Goal: Check status: Check status

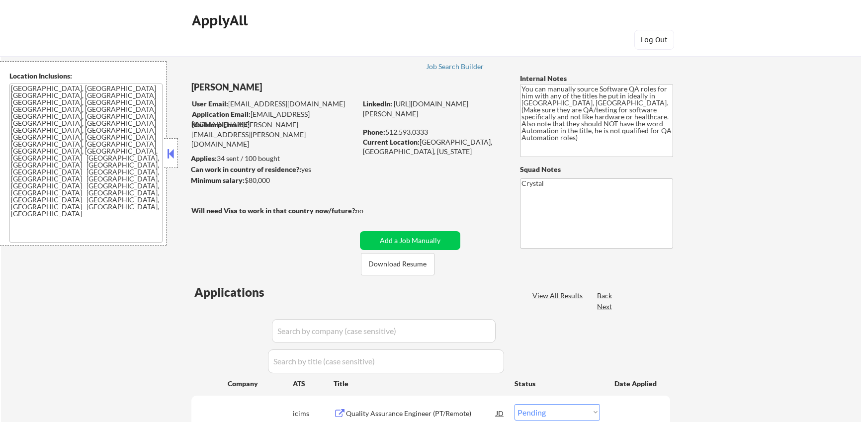
select select ""pending""
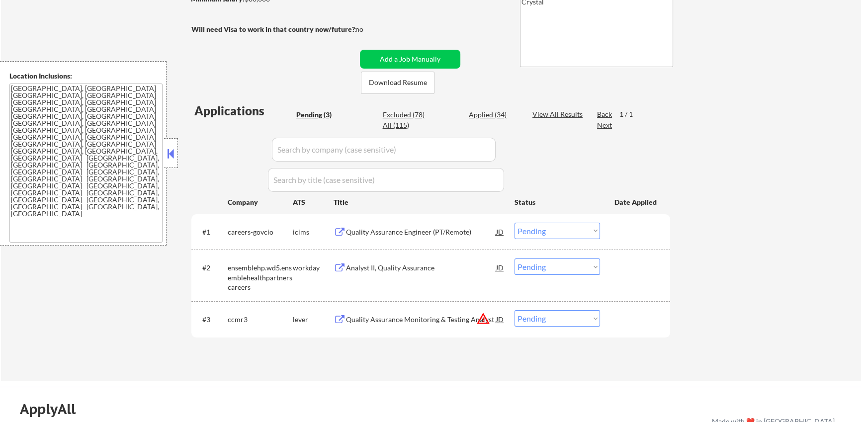
scroll to position [201, 0]
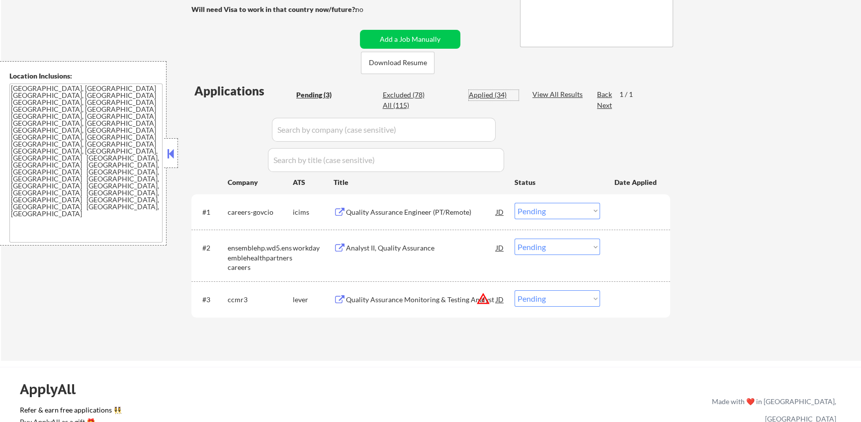
click at [496, 93] on div "Applied (34)" at bounding box center [494, 95] width 50 height 10
select select ""applied""
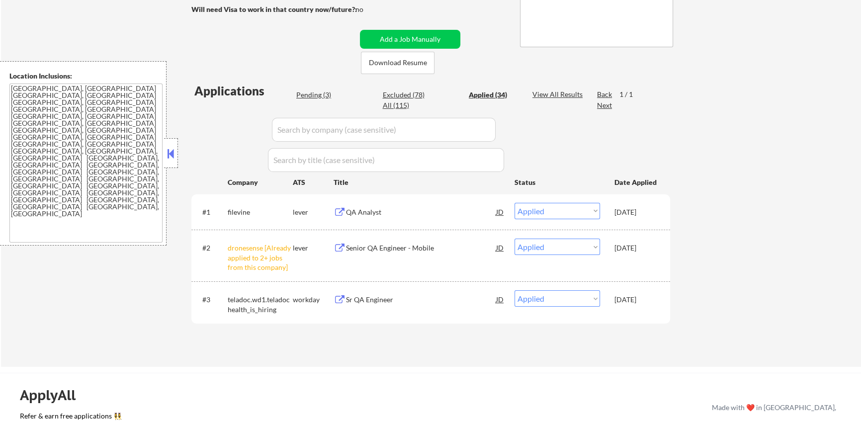
select select ""applied""
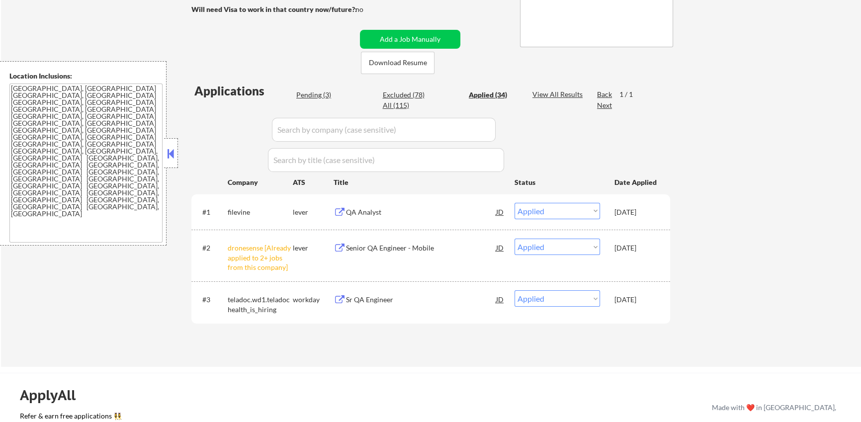
select select ""applied""
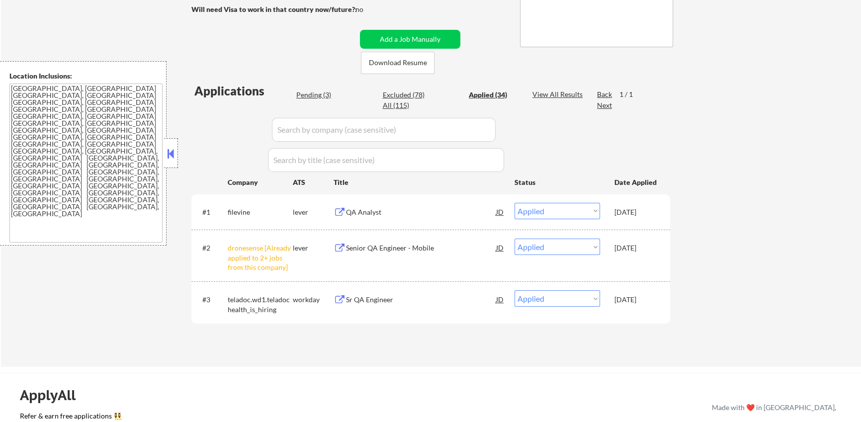
select select ""applied""
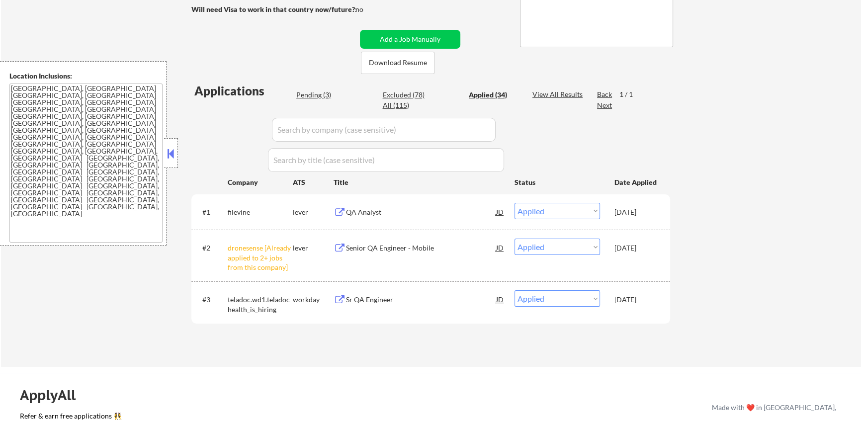
select select ""applied""
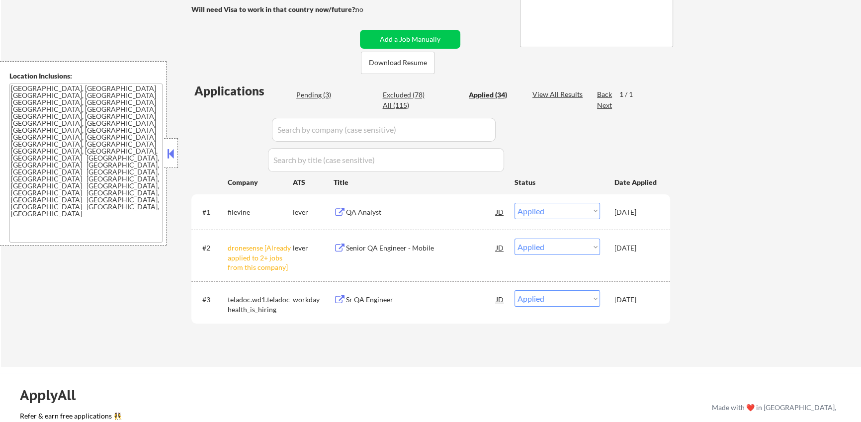
select select ""applied""
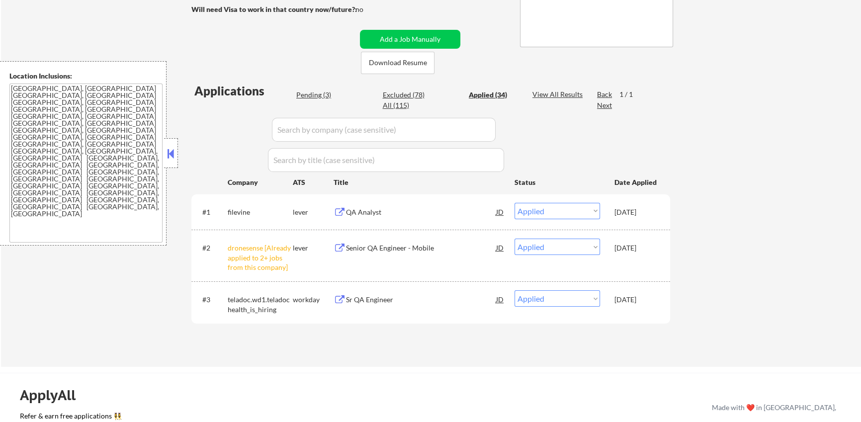
select select ""applied""
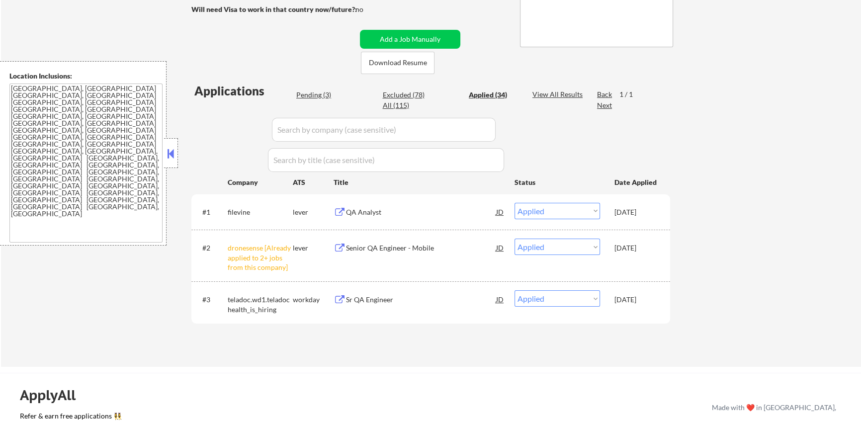
select select ""applied""
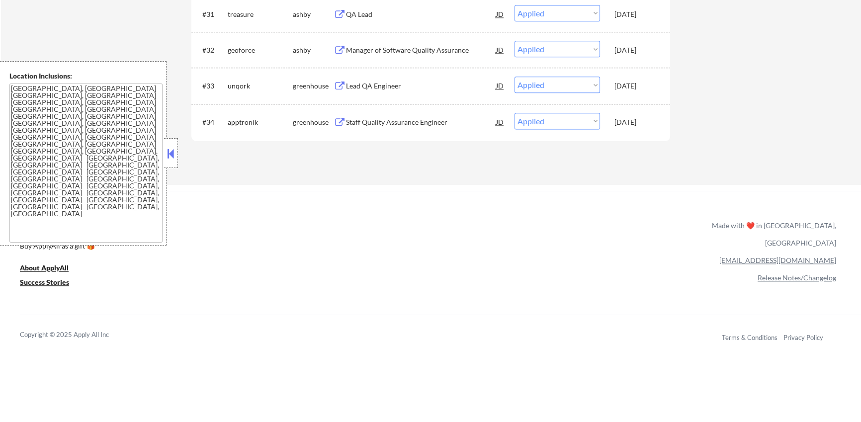
scroll to position [1702, 0]
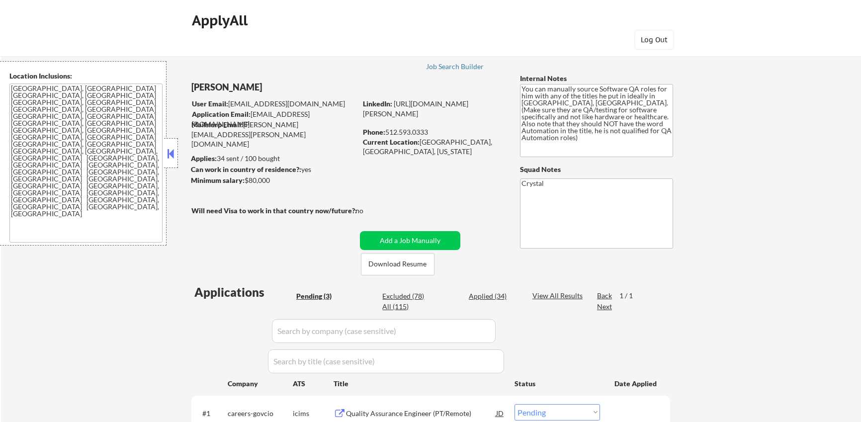
select select ""pending""
click at [492, 292] on div "Applied (34)" at bounding box center [494, 296] width 50 height 10
select select ""applied""
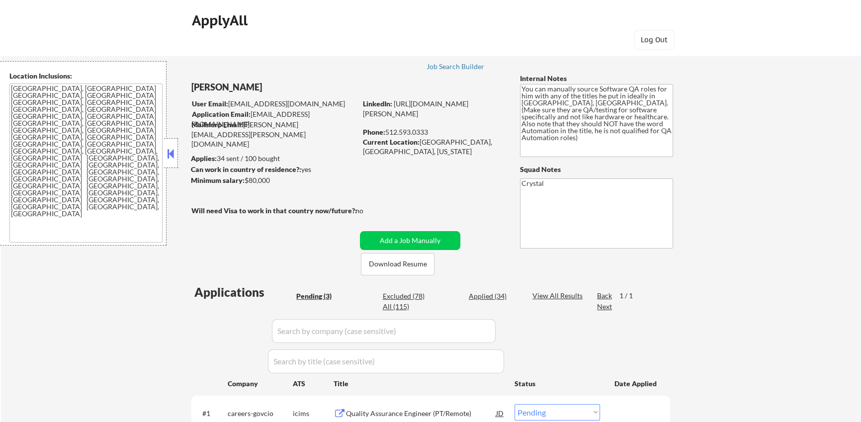
select select ""applied""
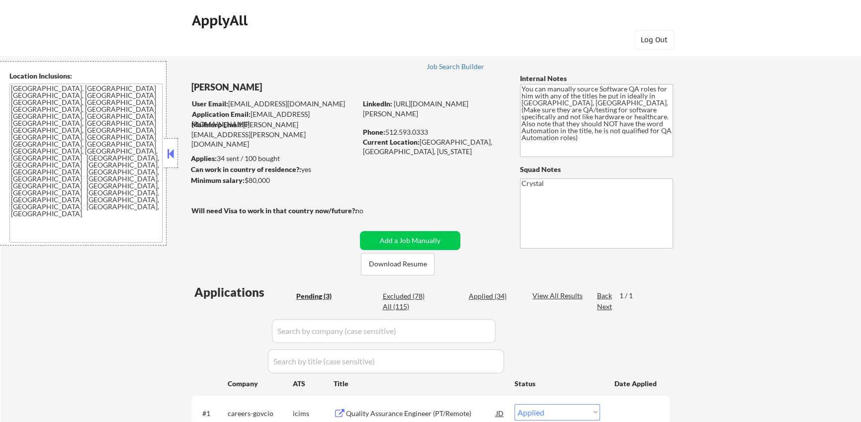
select select ""applied""
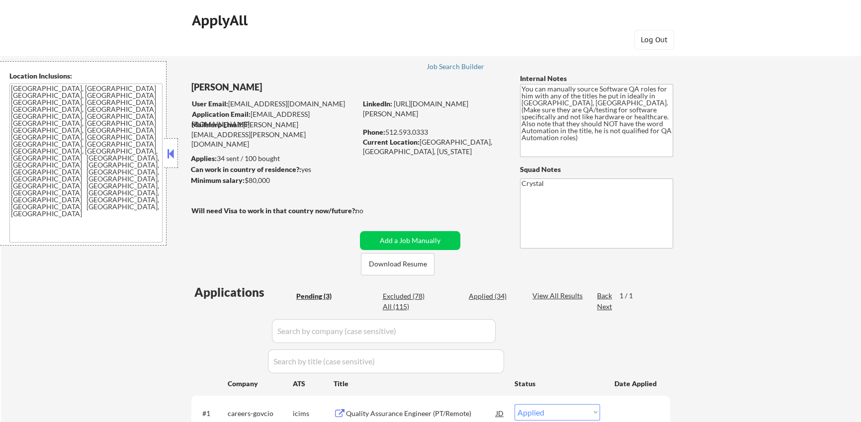
select select ""applied""
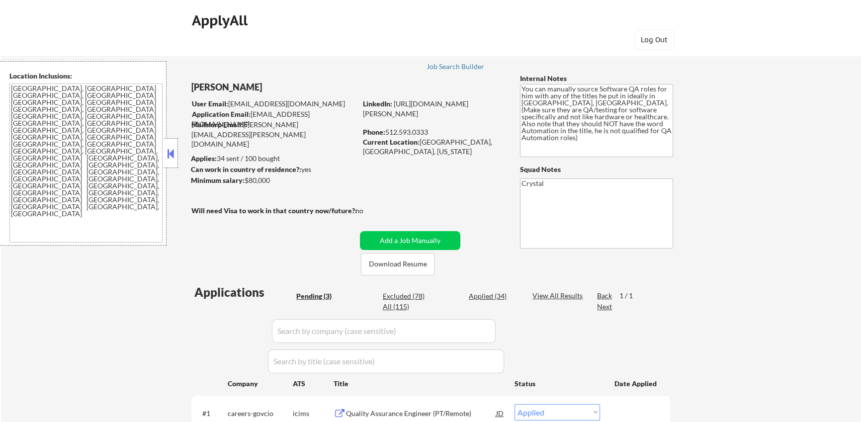
select select ""applied""
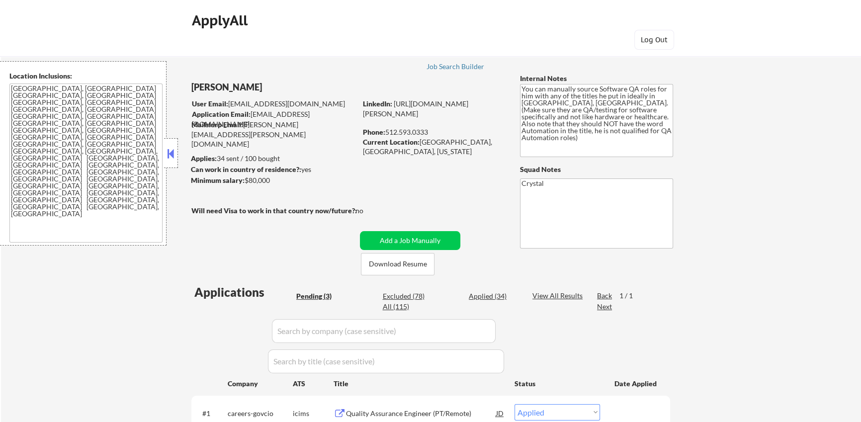
select select ""applied""
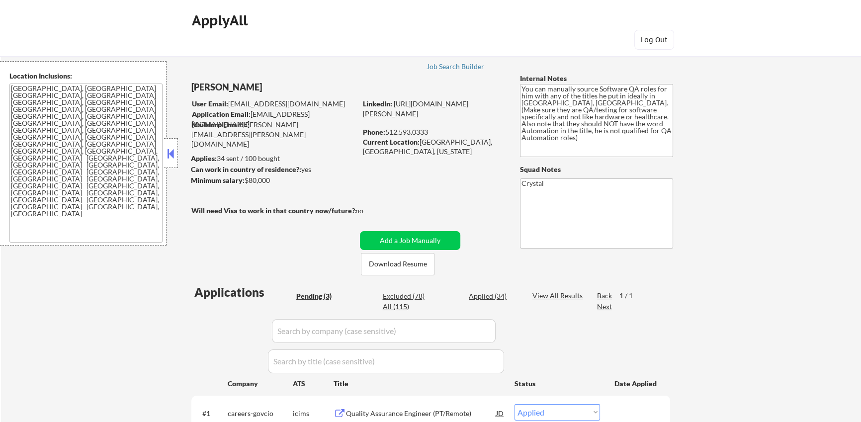
select select ""applied""
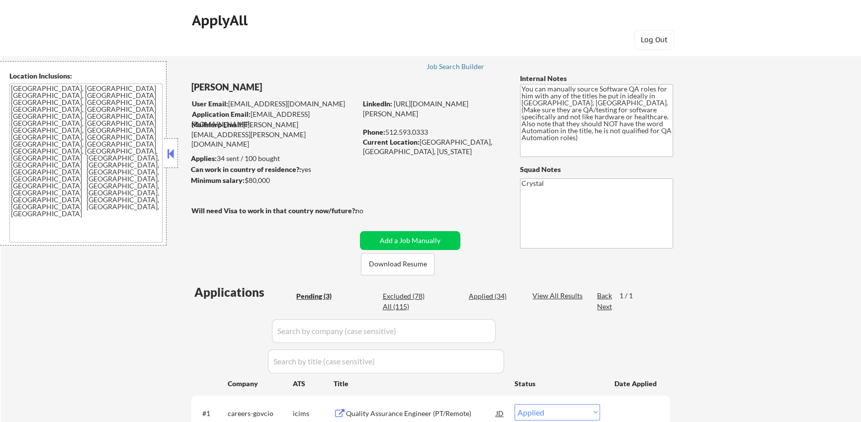
select select ""applied""
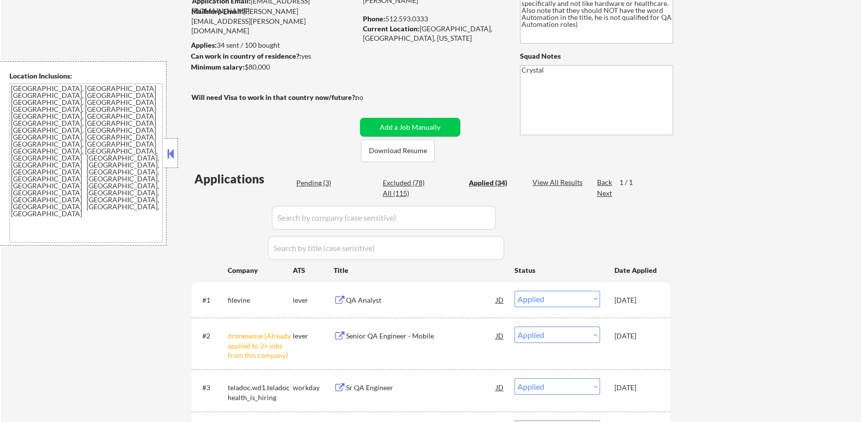
scroll to position [114, 0]
select select ""applied""
